Goal: Task Accomplishment & Management: Manage account settings

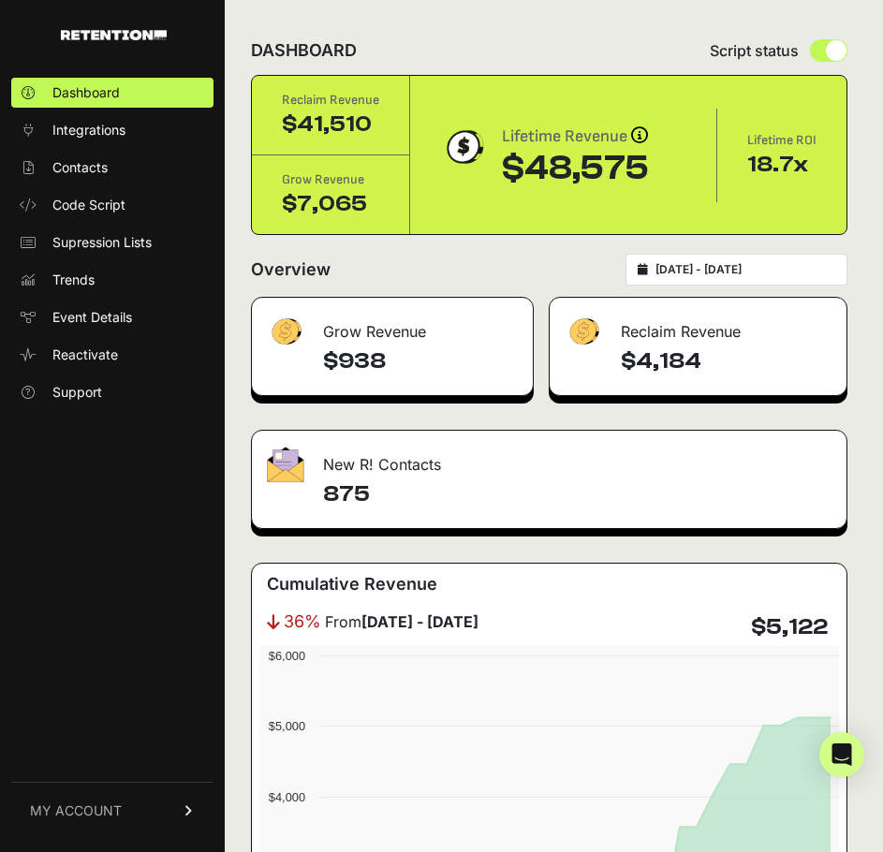
click at [695, 267] on input "[DATE] - [DATE]" at bounding box center [745, 269] width 180 height 15
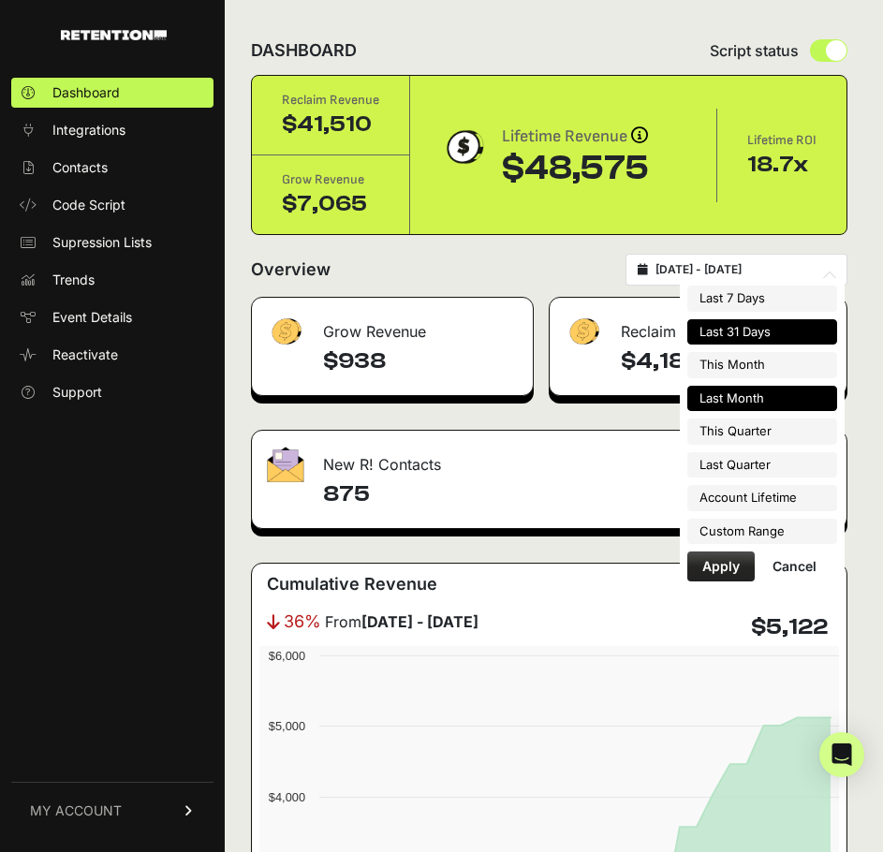
click at [743, 393] on li "Last Month" at bounding box center [762, 399] width 150 height 26
type input "[DATE] - [DATE]"
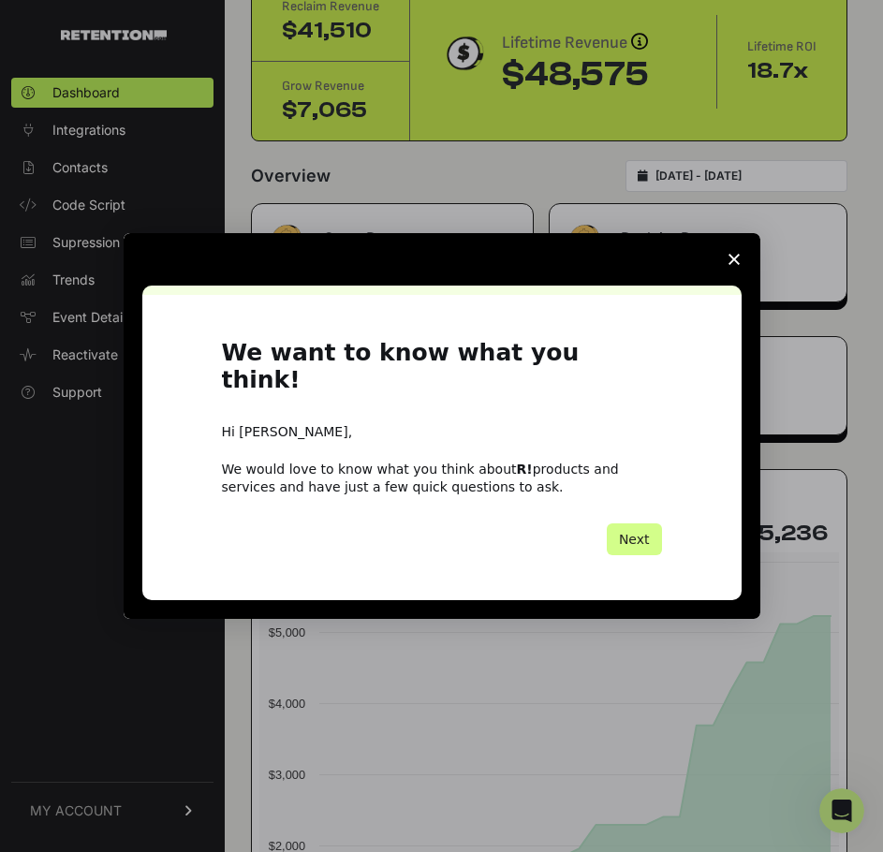
click at [727, 273] on span "Close survey" at bounding box center [734, 259] width 52 height 52
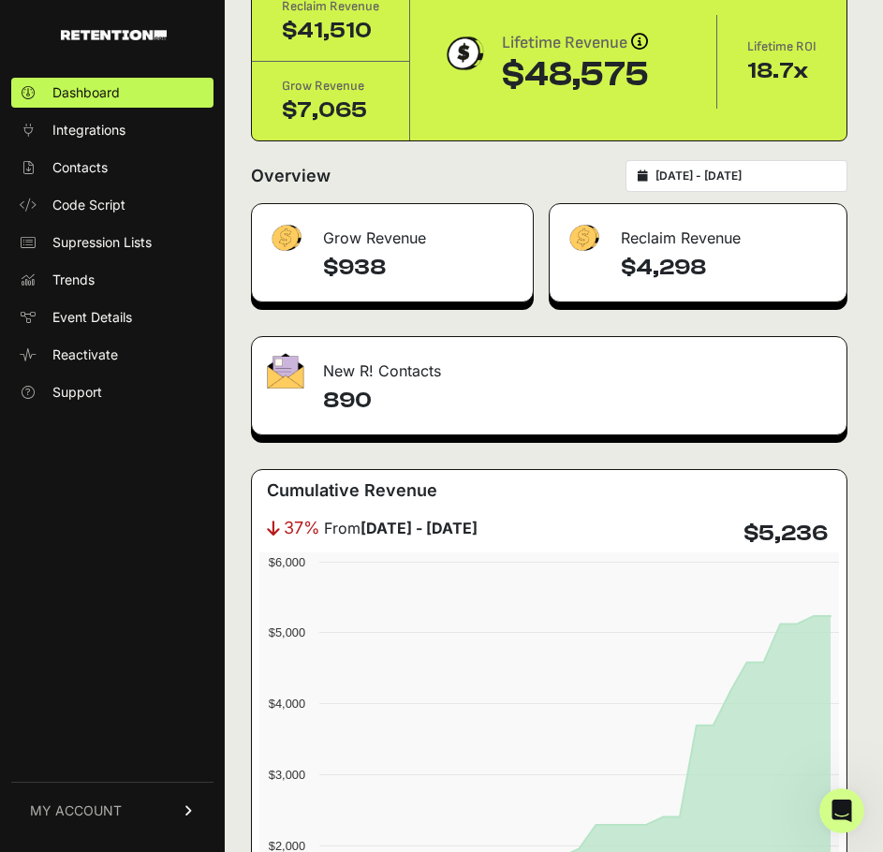
click at [128, 809] on link "MY ACCOUNT" at bounding box center [112, 810] width 202 height 57
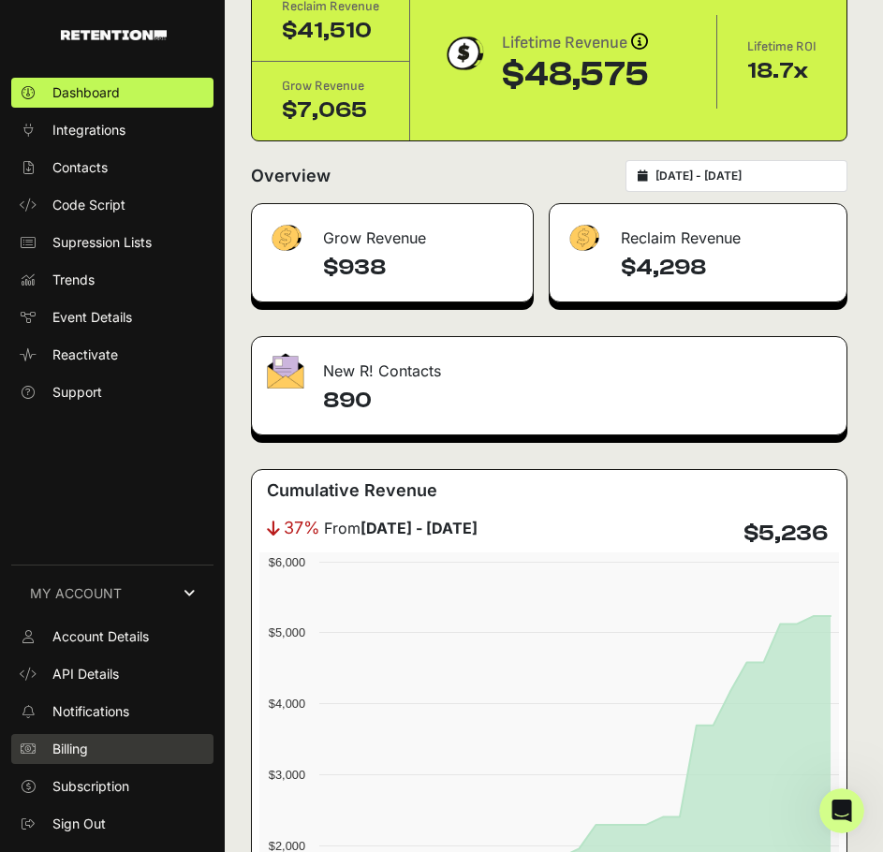
click at [109, 744] on link "Billing" at bounding box center [112, 749] width 202 height 30
